Goal: Task Accomplishment & Management: Manage account settings

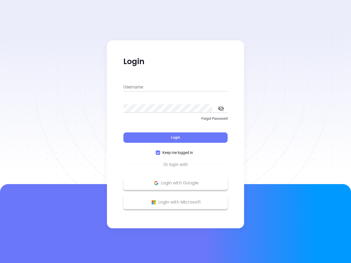
click at [176, 132] on div "Login" at bounding box center [175, 134] width 104 height 17
click at [176, 87] on input "Username" at bounding box center [175, 87] width 104 height 9
click at [221, 109] on icon "toggle password visibility" at bounding box center [221, 108] width 6 height 5
click at [176, 138] on span "Login" at bounding box center [175, 137] width 9 height 5
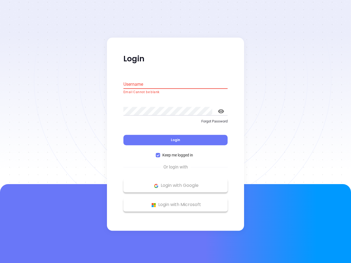
click at [176, 153] on span "Keep me logged in" at bounding box center [177, 156] width 35 height 6
click at [160, 153] on input "Keep me logged in" at bounding box center [158, 155] width 4 height 4
checkbox input "false"
click at [176, 183] on p "Login with Google" at bounding box center [175, 186] width 99 height 8
click at [176, 202] on p "Login with Microsoft" at bounding box center [175, 205] width 99 height 8
